Goal: Transaction & Acquisition: Purchase product/service

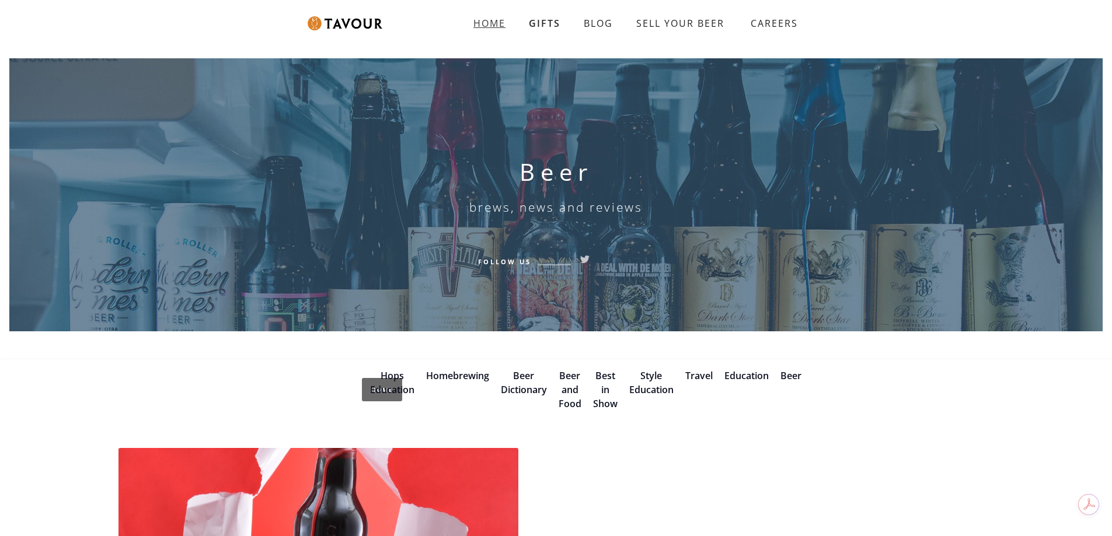
click at [490, 20] on strong "HOME" at bounding box center [489, 23] width 32 height 13
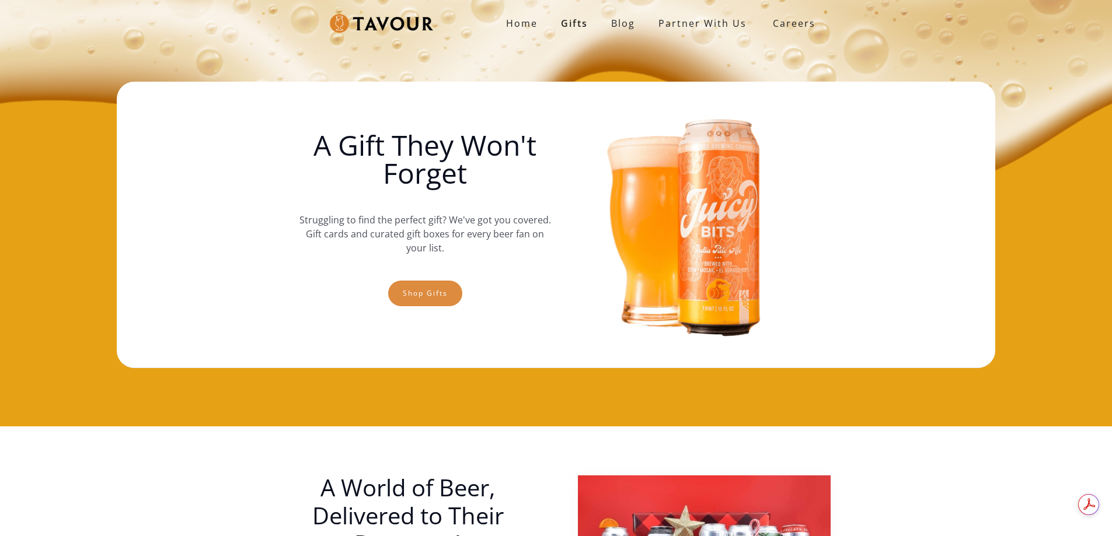
click at [424, 291] on link "Shop gifts" at bounding box center [425, 294] width 74 height 26
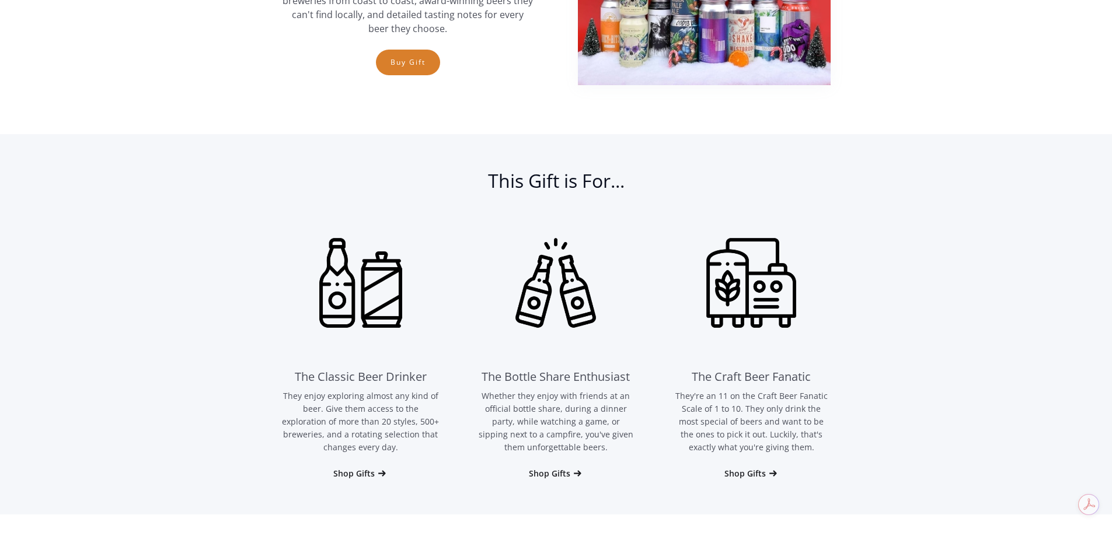
scroll to position [660, 0]
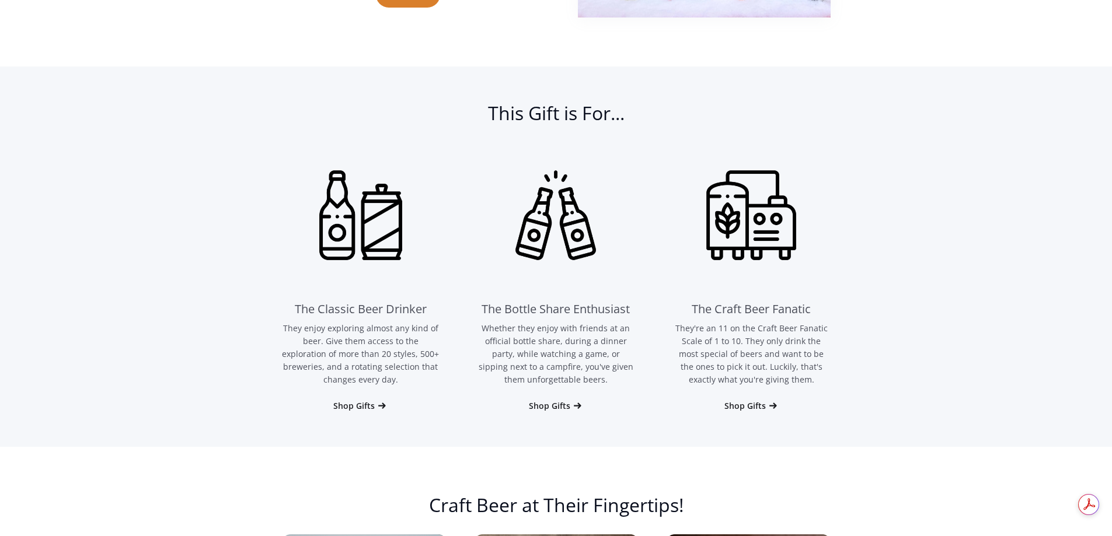
click at [769, 239] on img at bounding box center [751, 216] width 158 height 158
click at [755, 407] on div "Shop Gifts" at bounding box center [744, 406] width 41 height 12
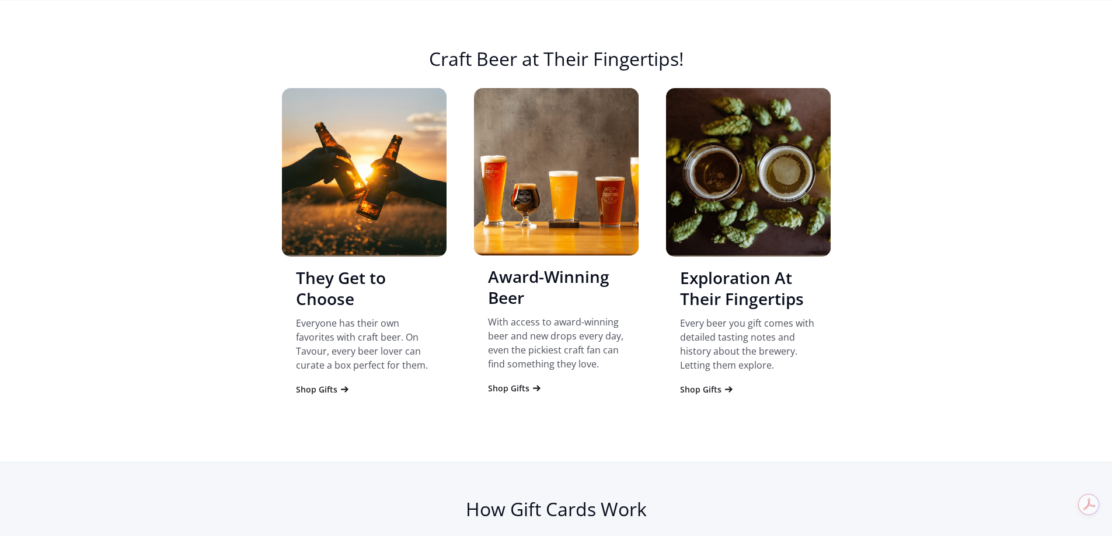
scroll to position [1107, 0]
click at [605, 186] on img "2 of 4" at bounding box center [556, 172] width 165 height 168
click at [514, 389] on div "Shop Gifts" at bounding box center [508, 388] width 41 height 12
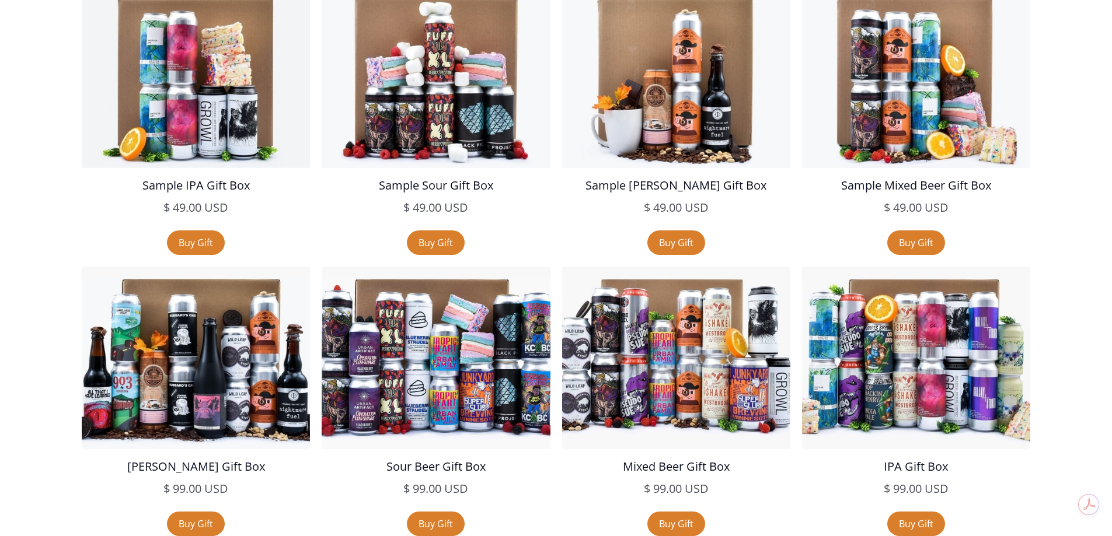
scroll to position [2153, 0]
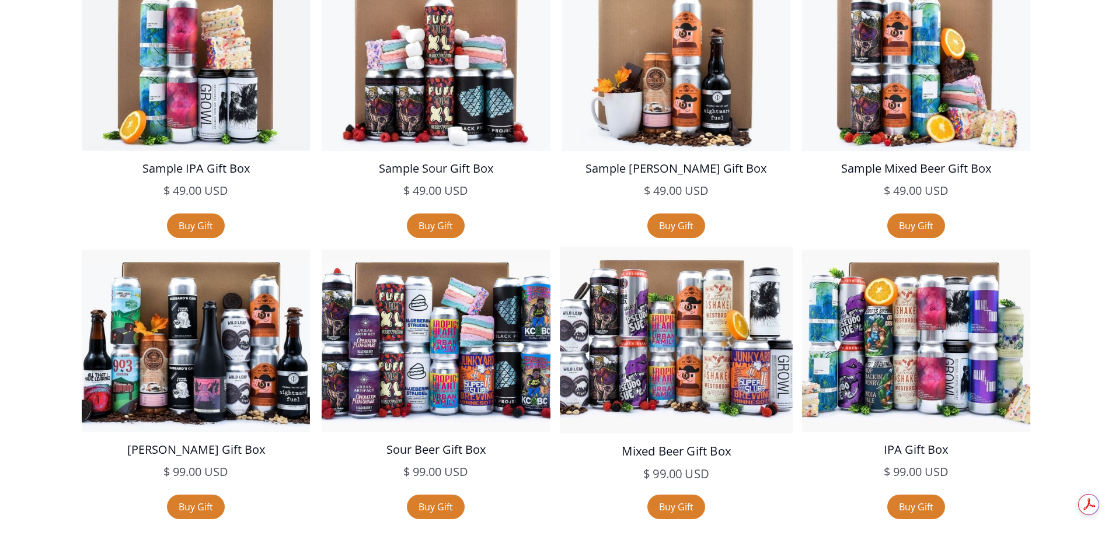
click at [684, 344] on img at bounding box center [676, 340] width 233 height 186
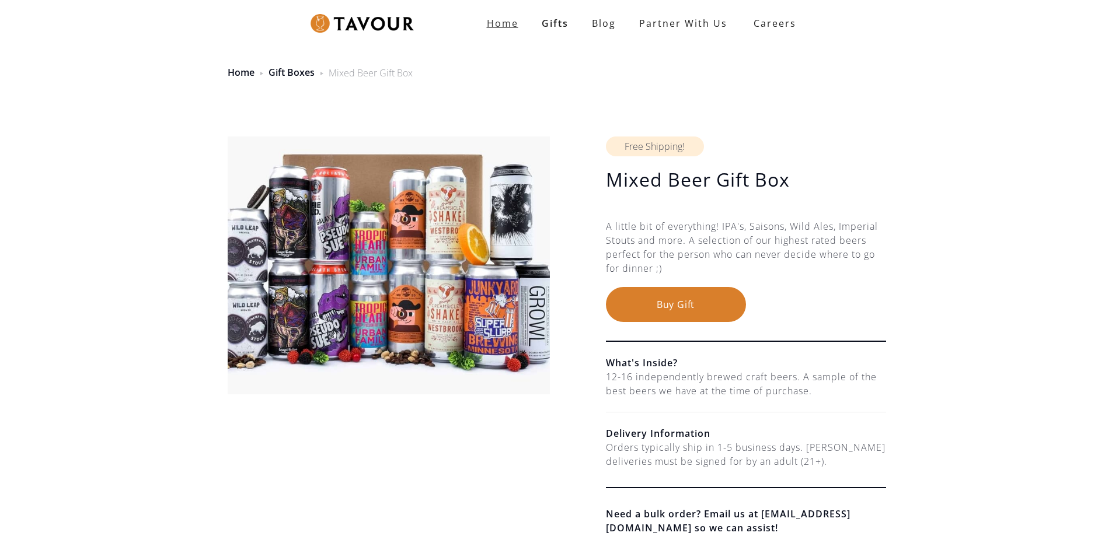
click at [512, 20] on strong "Home" at bounding box center [503, 23] width 32 height 13
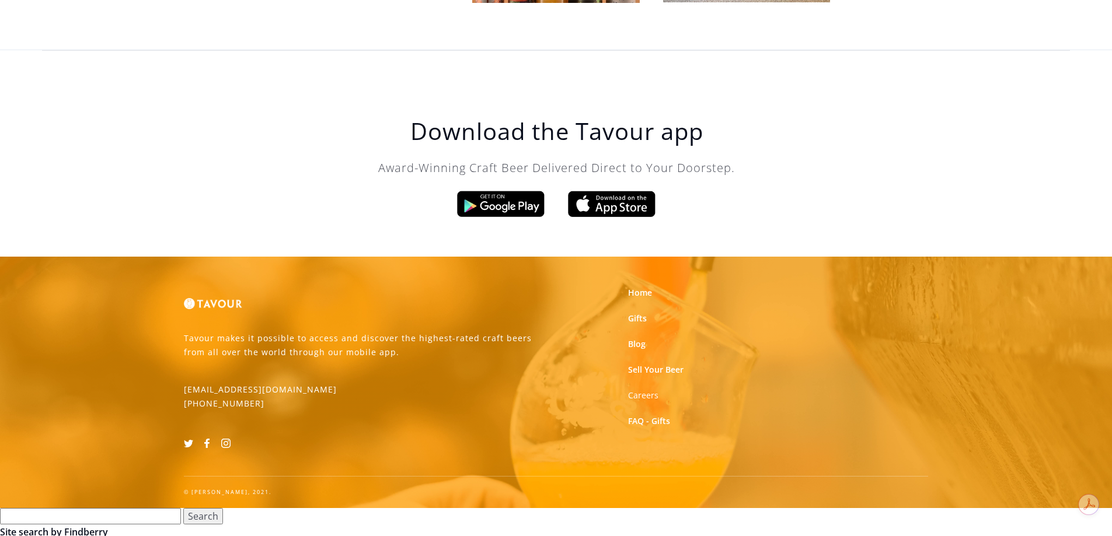
scroll to position [3690, 0]
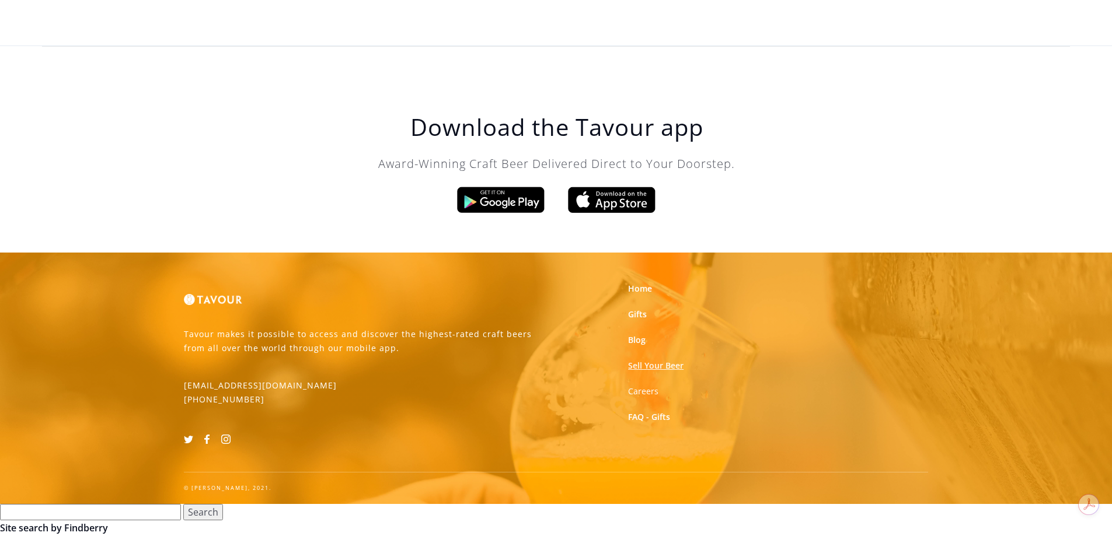
click at [650, 363] on link "Sell Your Beer" at bounding box center [655, 366] width 55 height 12
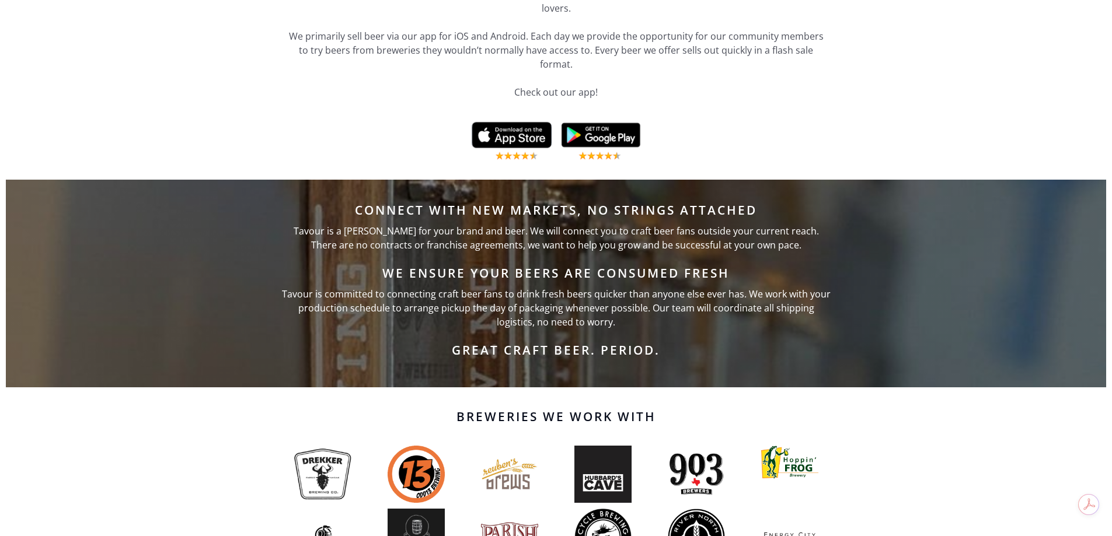
scroll to position [525, 0]
